Goal: Ask a question: Seek information or help from site administrators or community

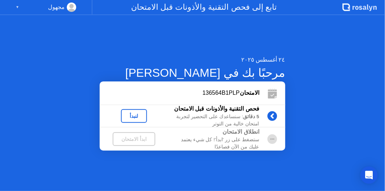
click at [296, 112] on div "٢٤ أغسطس ٢٠٢٥ مرحبًا بك في [PERSON_NAME] الامتحان 136564B1PLP فحص التقنية والأذ…" at bounding box center [192, 103] width 385 height 176
click at [268, 115] on circle at bounding box center [273, 117] width 10 height 10
click at [268, 119] on circle at bounding box center [273, 117] width 10 height 10
click at [144, 113] on div "لنبدأ" at bounding box center [134, 116] width 20 height 6
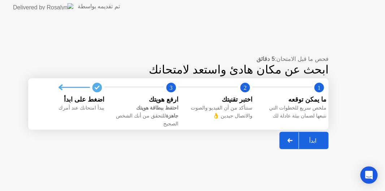
click at [289, 139] on icon at bounding box center [290, 141] width 5 height 4
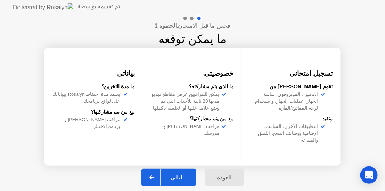
click at [155, 177] on icon at bounding box center [151, 178] width 5 height 4
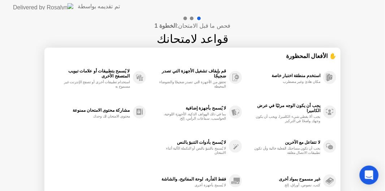
click at [364, 175] on div "Open Intercom Messenger" at bounding box center [369, 175] width 19 height 19
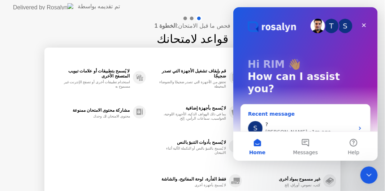
click at [279, 121] on div "?" at bounding box center [309, 125] width 89 height 8
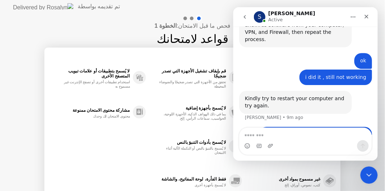
scroll to position [1313, 0]
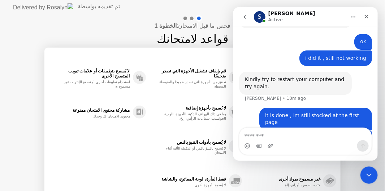
click at [147, 25] on div "فحص ما قبل الامتحان: الخطوة 1 قواعد لامتحانك ✋ الأفعال المحظورة استخدم منطقة اخ…" at bounding box center [192, 120] width 385 height 215
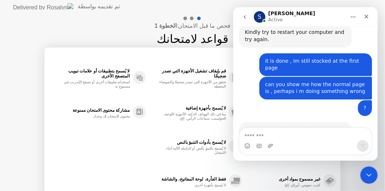
scroll to position [1363, 0]
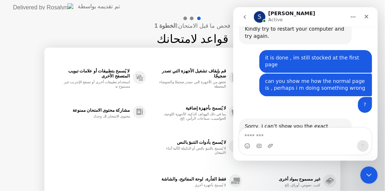
click at [267, 120] on div "Sorry, I can’t show you the exact [PERSON_NAME], but you seem to be stuck in th…" at bounding box center [305, 165] width 133 height 95
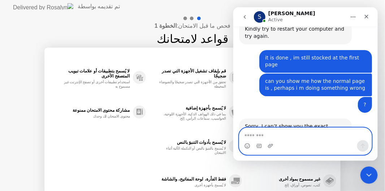
click at [266, 136] on textarea "Message…" at bounding box center [305, 134] width 132 height 12
type textarea "**********"
click at [362, 147] on icon "Send a message…" at bounding box center [363, 146] width 6 height 6
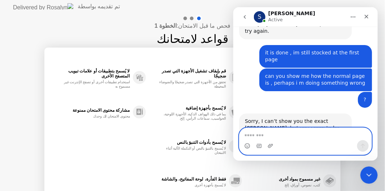
scroll to position [1385, 0]
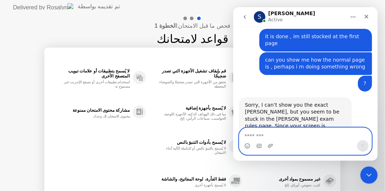
click at [287, 133] on textarea "Message…" at bounding box center [305, 134] width 133 height 12
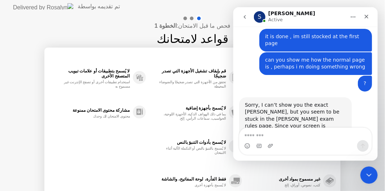
click at [112, 143] on div "استخدم منطقة اختبار خاصة مكان هادئ وغير مضطرب يجب أن يكون الوجه مرئيًا في عرض ا…" at bounding box center [193, 129] width 288 height 138
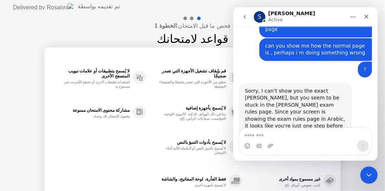
scroll to position [1413, 0]
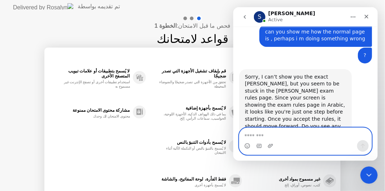
click at [264, 136] on textarea "Message…" at bounding box center [305, 134] width 133 height 12
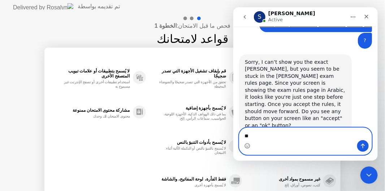
type textarea "*"
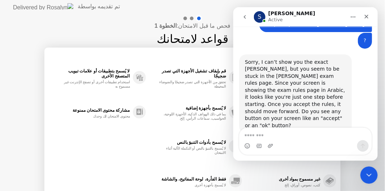
click at [73, 129] on div "مشاركة محتوى الامتحان ممنوعة محتوى الامتحان لك وحدك" at bounding box center [97, 112] width 97 height 35
click at [8, 118] on div "فحص ما قبل الامتحان: الخطوة 1 قواعد لامتحانك ✋ الأفعال المحظورة استخدم منطقة اخ…" at bounding box center [192, 120] width 385 height 215
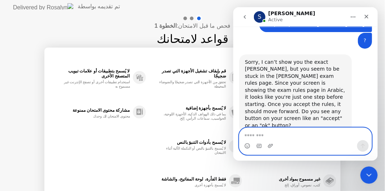
click at [247, 138] on textarea "Message…" at bounding box center [305, 134] width 133 height 12
type textarea "*"
type textarea "*******"
click at [359, 144] on button "Send a message…" at bounding box center [363, 146] width 12 height 12
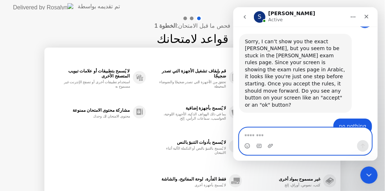
scroll to position [1449, 0]
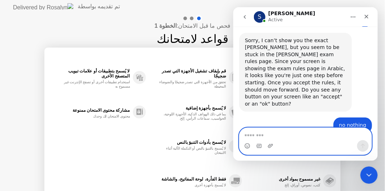
click at [269, 137] on textarea "Message…" at bounding box center [305, 134] width 133 height 12
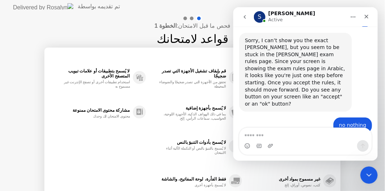
click at [348, 181] on div "فحص ما قبل الامتحان: الخطوة 1 قواعد لامتحانك ✋ الأفعال المحظورة استخدم منطقة اخ…" at bounding box center [192, 120] width 385 height 215
drag, startPoint x: 377, startPoint y: 130, endPoint x: 376, endPoint y: 147, distance: 16.7
click at [376, 147] on div "Intercom messenger" at bounding box center [305, 141] width 145 height 27
click at [371, 177] on icon "Close Intercom Messenger" at bounding box center [368, 174] width 9 height 9
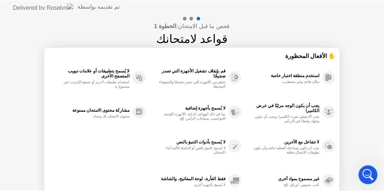
scroll to position [1124, 0]
click at [255, 71] on div "استخدم منطقة اختبار خاصة مكان هادئ وغير مضطرب" at bounding box center [289, 77] width 94 height 35
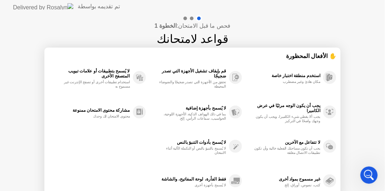
click at [255, 71] on div "استخدم منطقة اختبار خاصة مكان هادئ وغير مضطرب" at bounding box center [289, 77] width 94 height 35
click at [191, 18] on div at bounding box center [192, 19] width 4 height 4
